Goal: Transaction & Acquisition: Purchase product/service

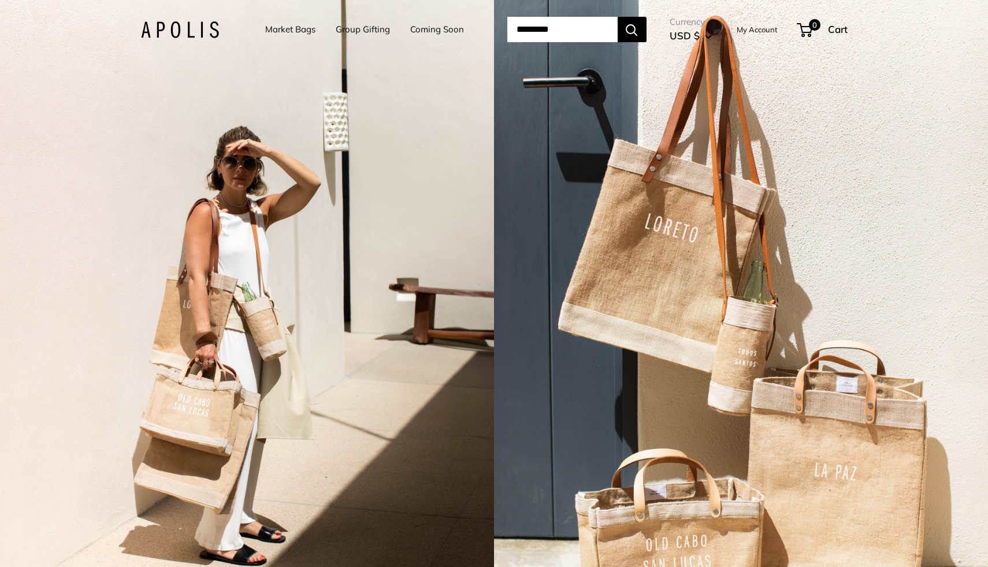
click at [361, 29] on link "Group Gifting" at bounding box center [363, 29] width 54 height 16
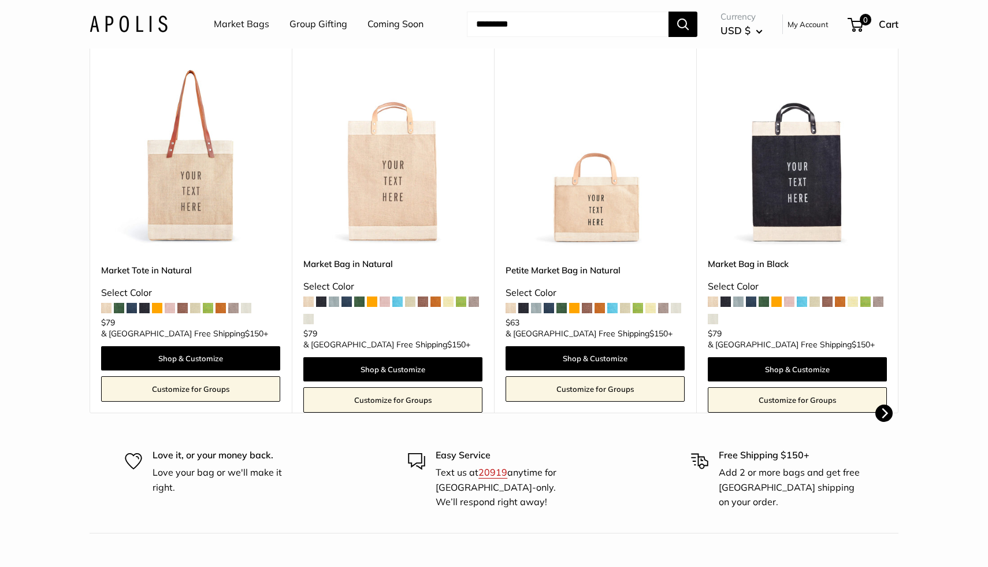
scroll to position [460, 0]
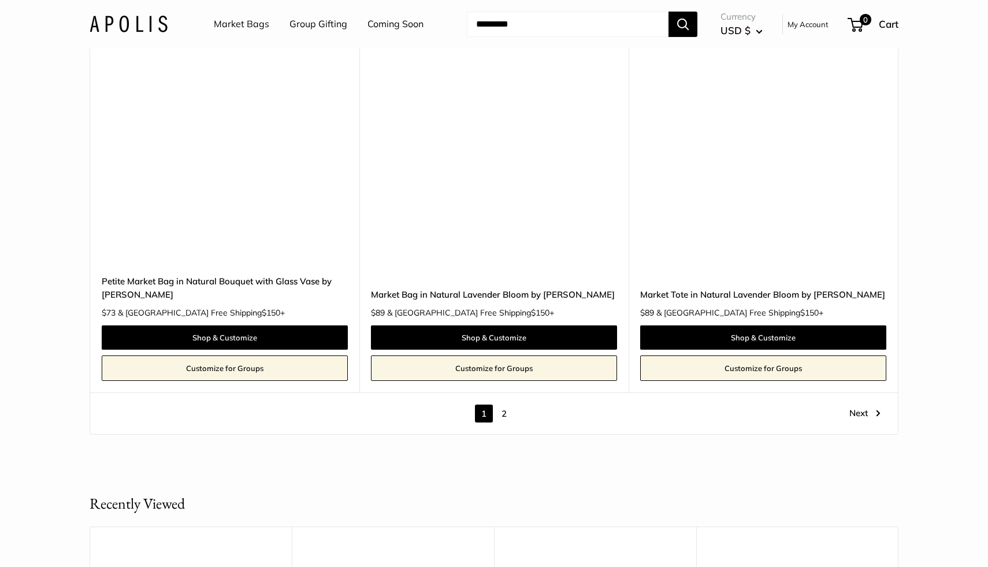
scroll to position [6519, 0]
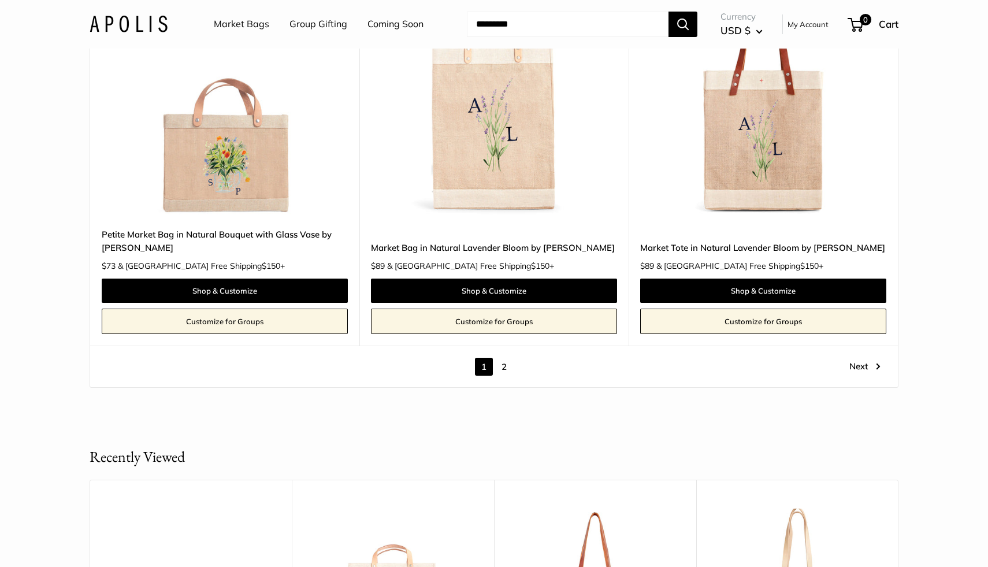
click at [499, 369] on link "2" at bounding box center [504, 367] width 18 height 18
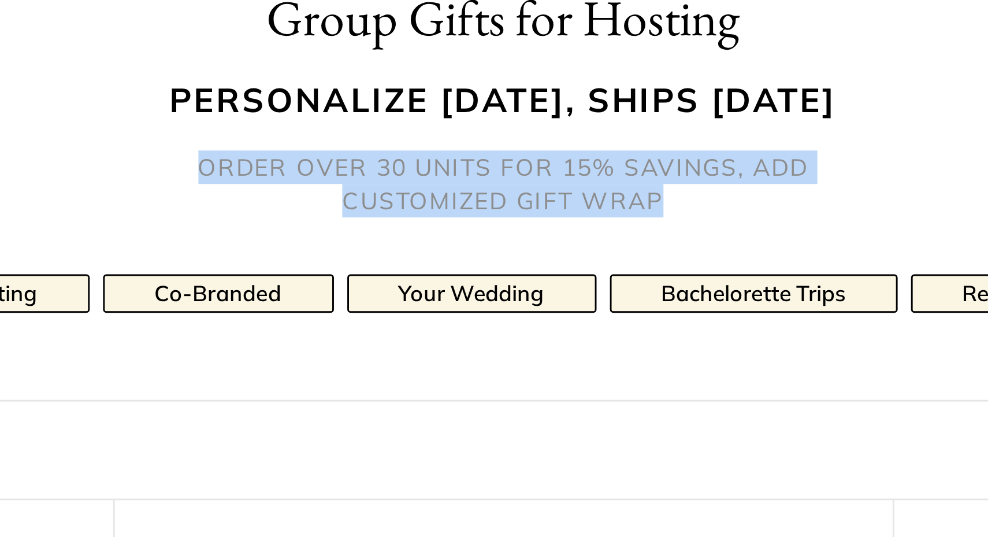
drag, startPoint x: 557, startPoint y: 160, endPoint x: 394, endPoint y: 145, distance: 163.7
click at [394, 145] on div "Personalize today, ships tomorrow Order over 30 units for 15% savings, add cust…" at bounding box center [494, 145] width 773 height 49
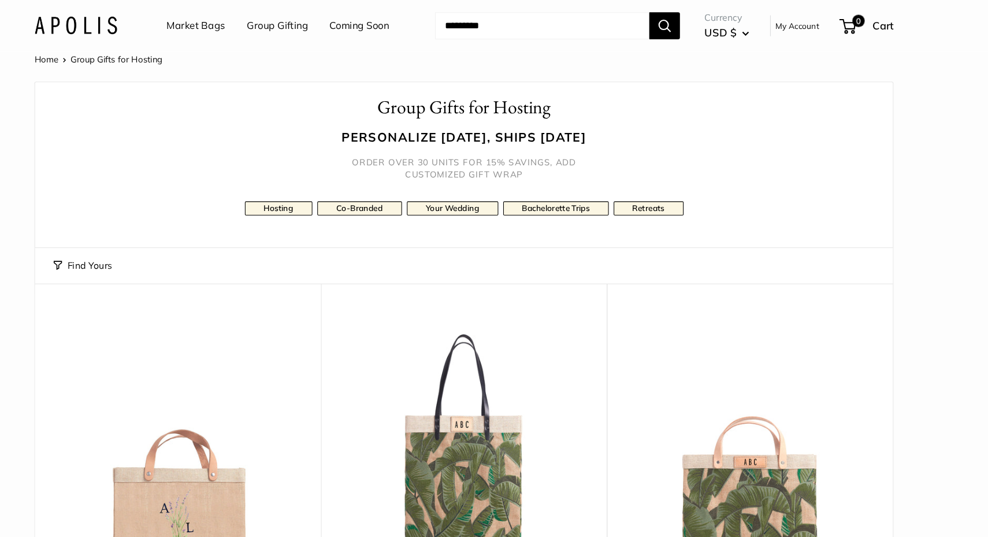
click at [291, 242] on div "Find Yours Find yours View" at bounding box center [494, 251] width 773 height 34
